Goal: Transaction & Acquisition: Register for event/course

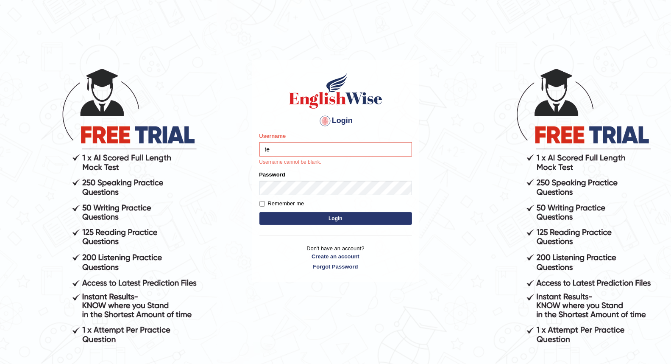
type input "[PERSON_NAME]"
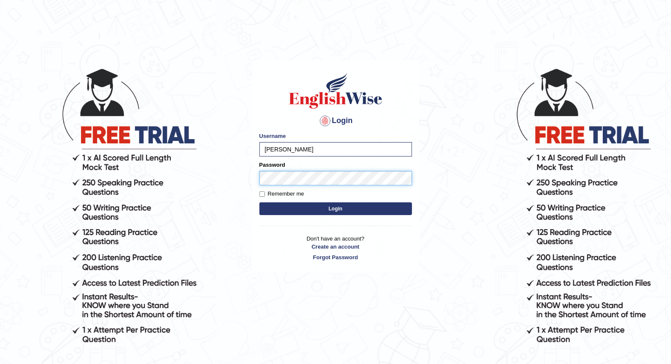
click at [259, 202] on button "Login" at bounding box center [335, 208] width 153 height 13
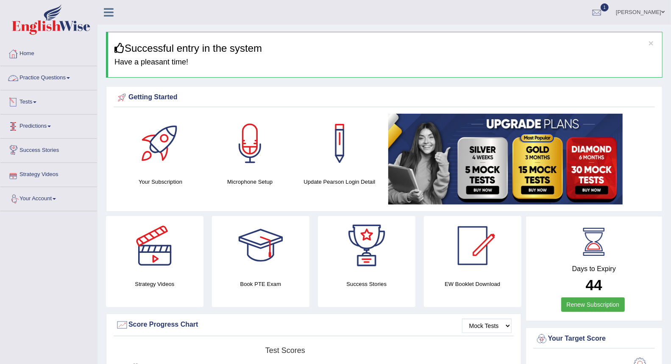
click at [52, 78] on link "Practice Questions" at bounding box center [48, 76] width 97 height 21
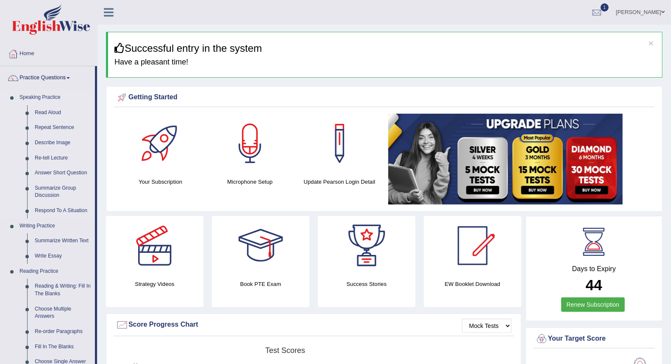
click at [39, 95] on link "Speaking Practice" at bounding box center [55, 97] width 79 height 15
click at [0, 187] on div "Home Practice Questions Speaking Practice Read Aloud Repeat Sentence Describe I…" at bounding box center [48, 353] width 109 height 622
click at [214, 222] on link at bounding box center [260, 245] width 97 height 59
click at [33, 53] on link "Home" at bounding box center [48, 52] width 97 height 21
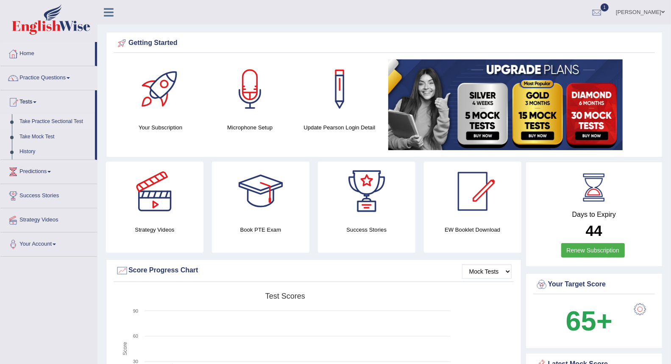
click at [55, 121] on link "Take Practice Sectional Test" at bounding box center [55, 121] width 79 height 15
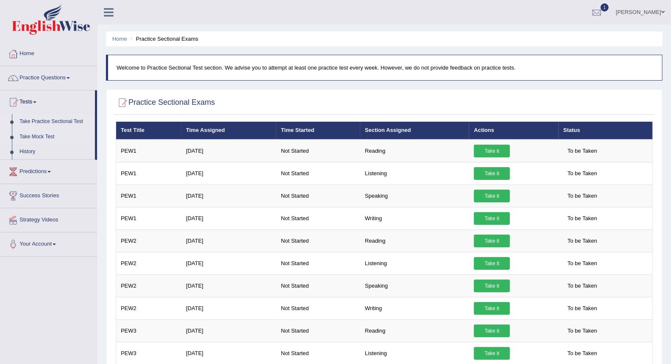
click at [33, 136] on link "Take Mock Test" at bounding box center [55, 136] width 79 height 15
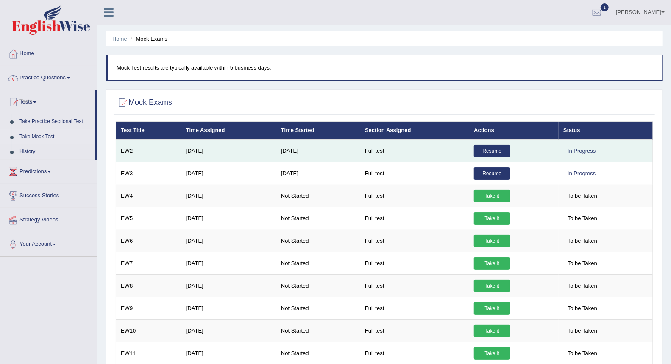
click at [492, 150] on link "Resume" at bounding box center [492, 150] width 36 height 13
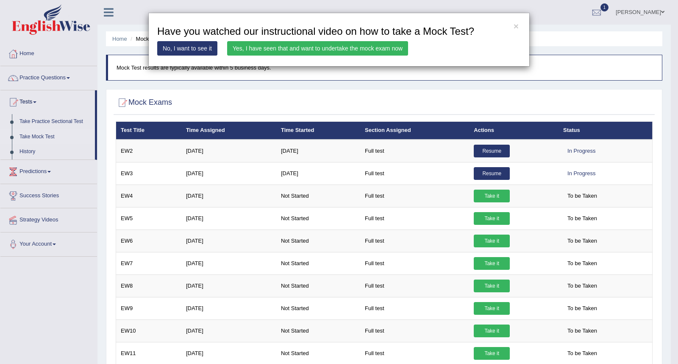
click at [332, 54] on link "Yes, I have seen that and want to undertake the mock exam now" at bounding box center [317, 48] width 181 height 14
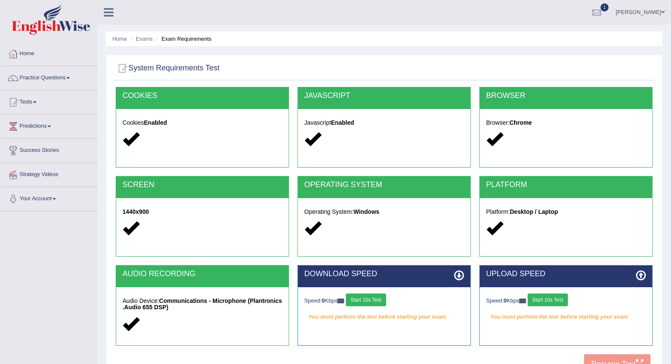
click at [367, 299] on button "Start 10s Test" at bounding box center [366, 299] width 40 height 13
click at [545, 296] on div "Speed: 0 Kbps Start 10s Test" at bounding box center [566, 300] width 160 height 15
click at [545, 296] on button "Start 10s Test" at bounding box center [548, 299] width 40 height 13
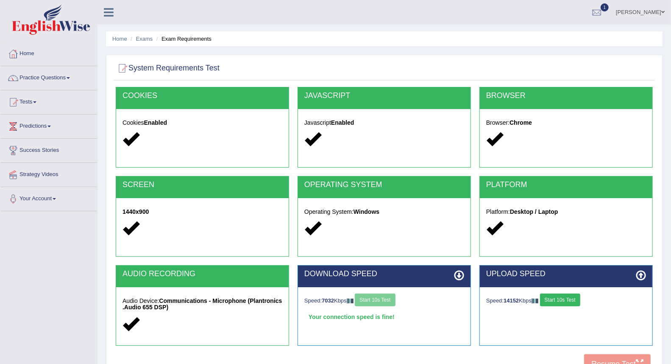
click at [375, 297] on div "Speed: 7032 Kbps Start 10s Test" at bounding box center [384, 300] width 160 height 15
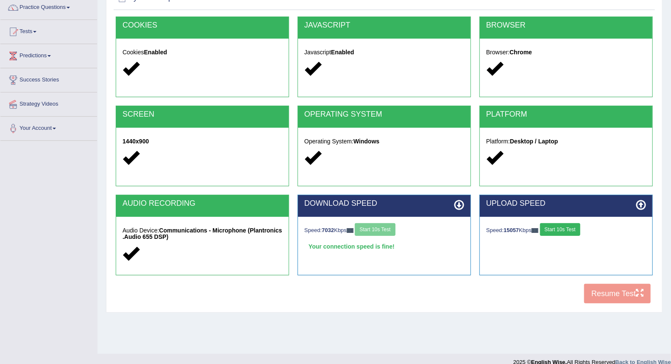
scroll to position [81, 0]
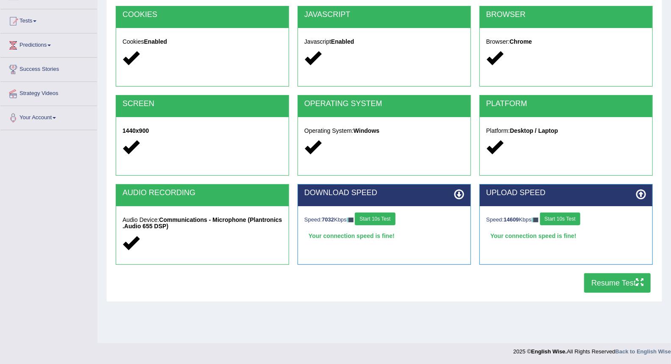
click at [381, 219] on button "Start 10s Test" at bounding box center [375, 218] width 40 height 13
click at [619, 285] on button "Resume Test" at bounding box center [617, 282] width 67 height 19
